Goal: Task Accomplishment & Management: Use online tool/utility

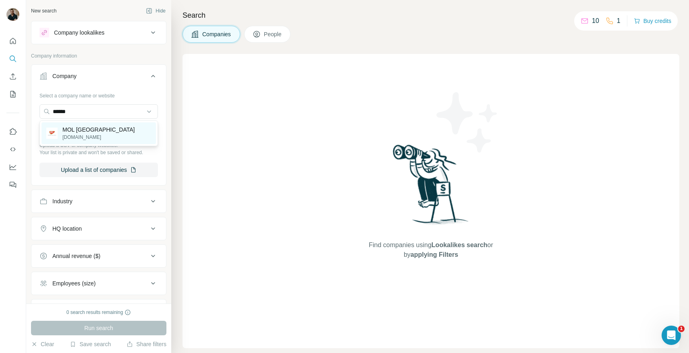
type input "******"
click at [88, 126] on p "MOL [GEOGRAPHIC_DATA]" at bounding box center [98, 130] width 72 height 8
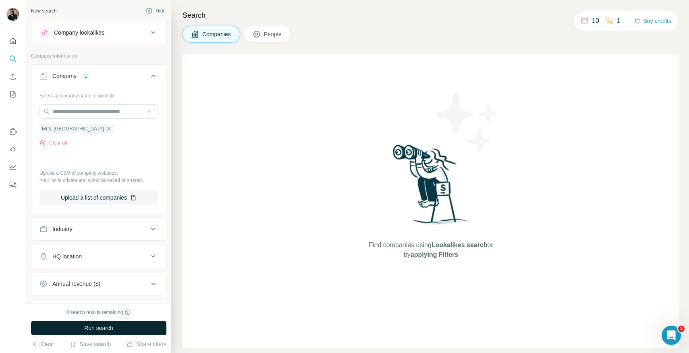
click at [92, 329] on span "Run search" at bounding box center [98, 328] width 29 height 8
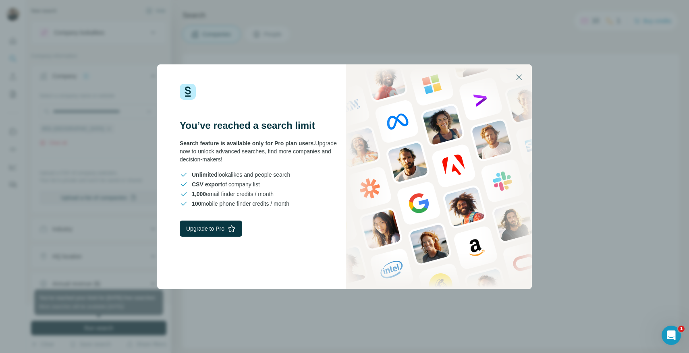
click at [514, 81] on icon "button" at bounding box center [519, 77] width 10 height 10
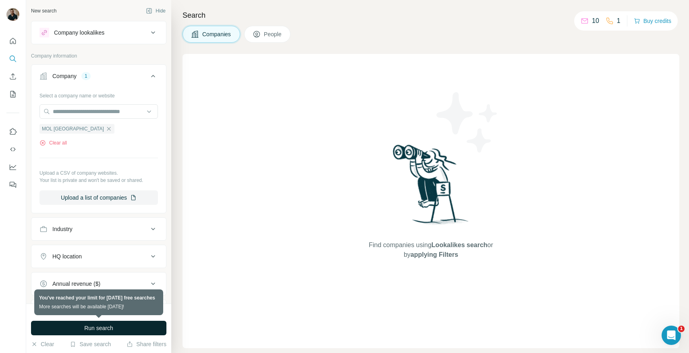
click at [12, 23] on div at bounding box center [13, 15] width 23 height 27
click at [15, 14] on img at bounding box center [12, 14] width 13 height 13
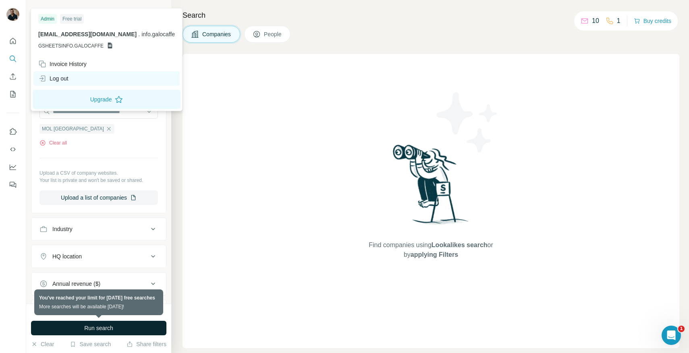
click at [63, 79] on div "Log out" at bounding box center [53, 79] width 30 height 8
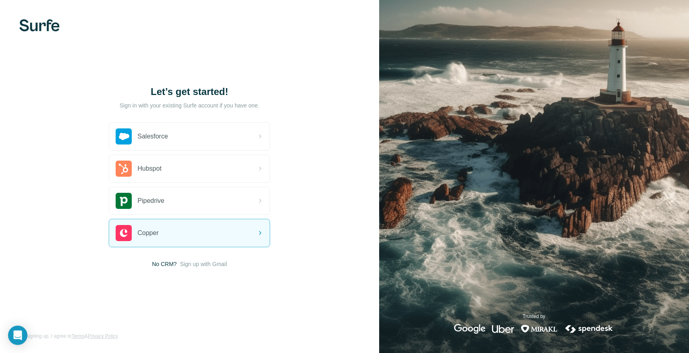
click at [207, 269] on div "Let’s get started! Sign in with your existing Surfe account if you have one. Sa…" at bounding box center [189, 176] width 379 height 353
click at [210, 264] on span "Sign up with Gmail" at bounding box center [203, 264] width 47 height 8
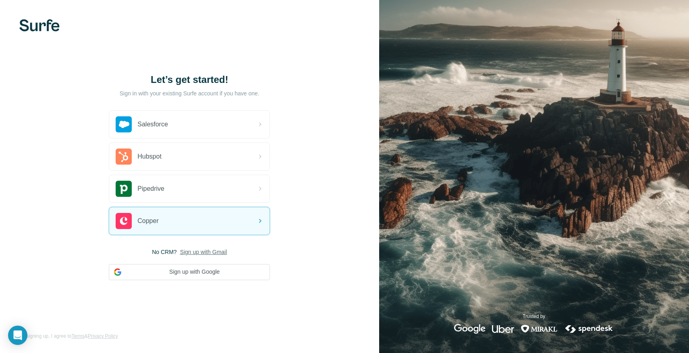
click at [201, 252] on span "Sign up with Gmail" at bounding box center [203, 252] width 47 height 8
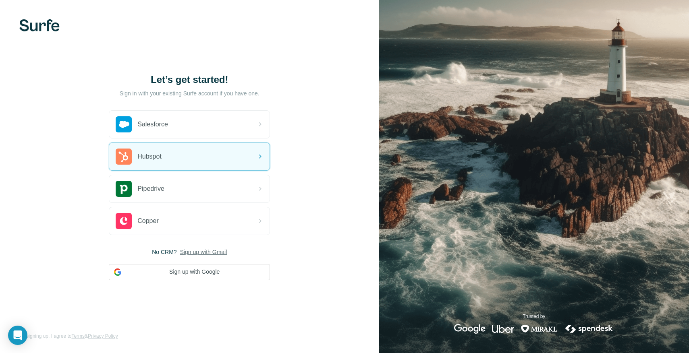
click at [207, 249] on span "Sign up with Gmail" at bounding box center [203, 252] width 47 height 8
click at [207, 275] on button "Sign up with Google" at bounding box center [189, 272] width 161 height 16
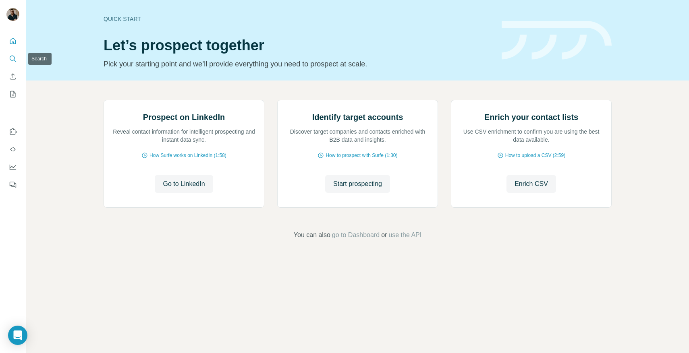
click at [14, 62] on icon "Search" at bounding box center [13, 59] width 8 height 8
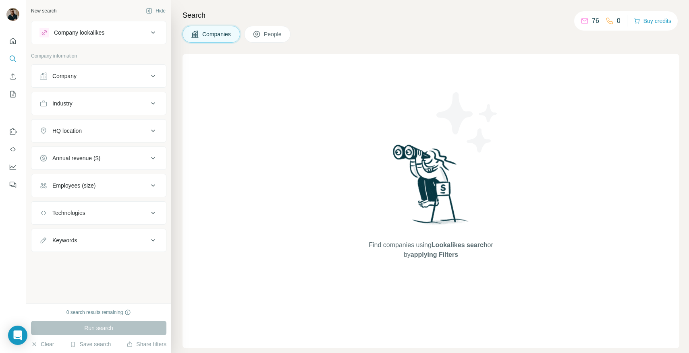
click at [85, 81] on button "Company" at bounding box center [98, 75] width 135 height 19
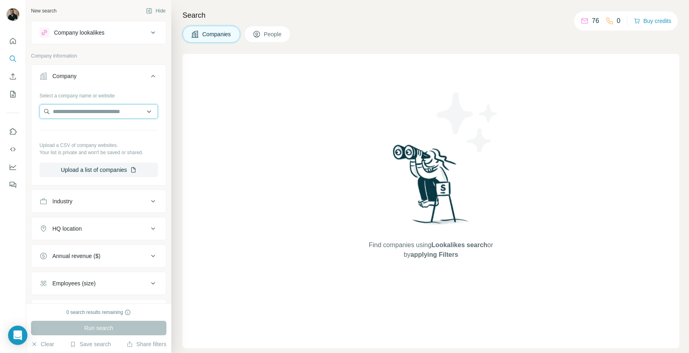
click at [97, 106] on input "text" at bounding box center [98, 111] width 118 height 14
type input "******"
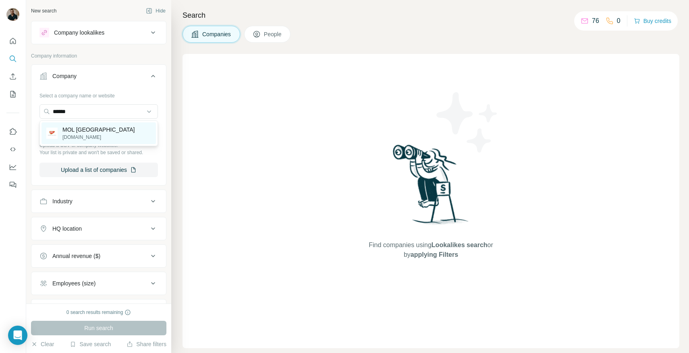
click at [109, 132] on p "MOL [GEOGRAPHIC_DATA]" at bounding box center [98, 130] width 72 height 8
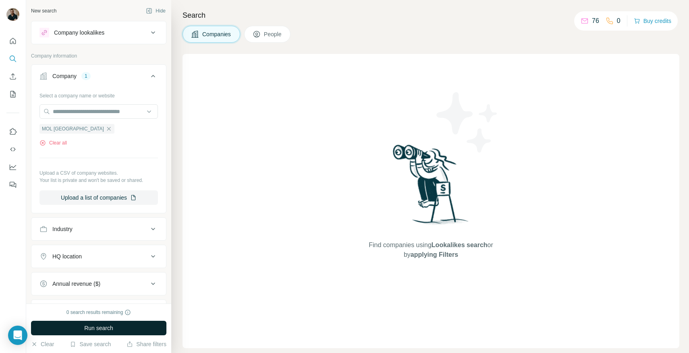
click at [124, 331] on button "Run search" at bounding box center [98, 328] width 135 height 14
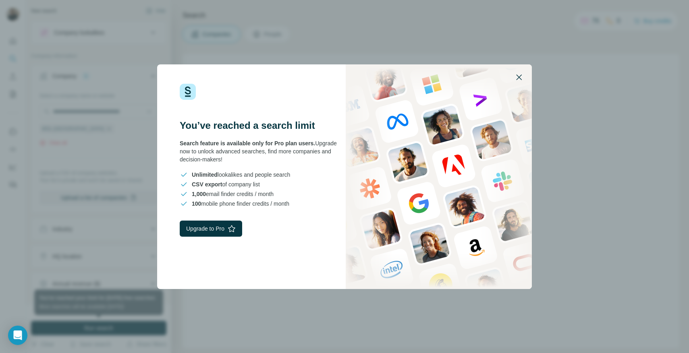
click at [519, 75] on icon "button" at bounding box center [519, 77] width 10 height 10
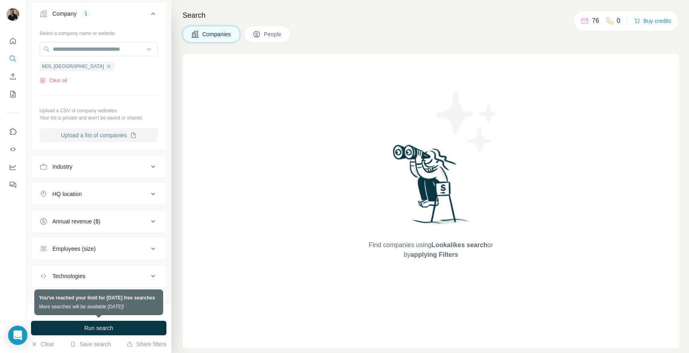
scroll to position [64, 0]
